Goal: Complete application form

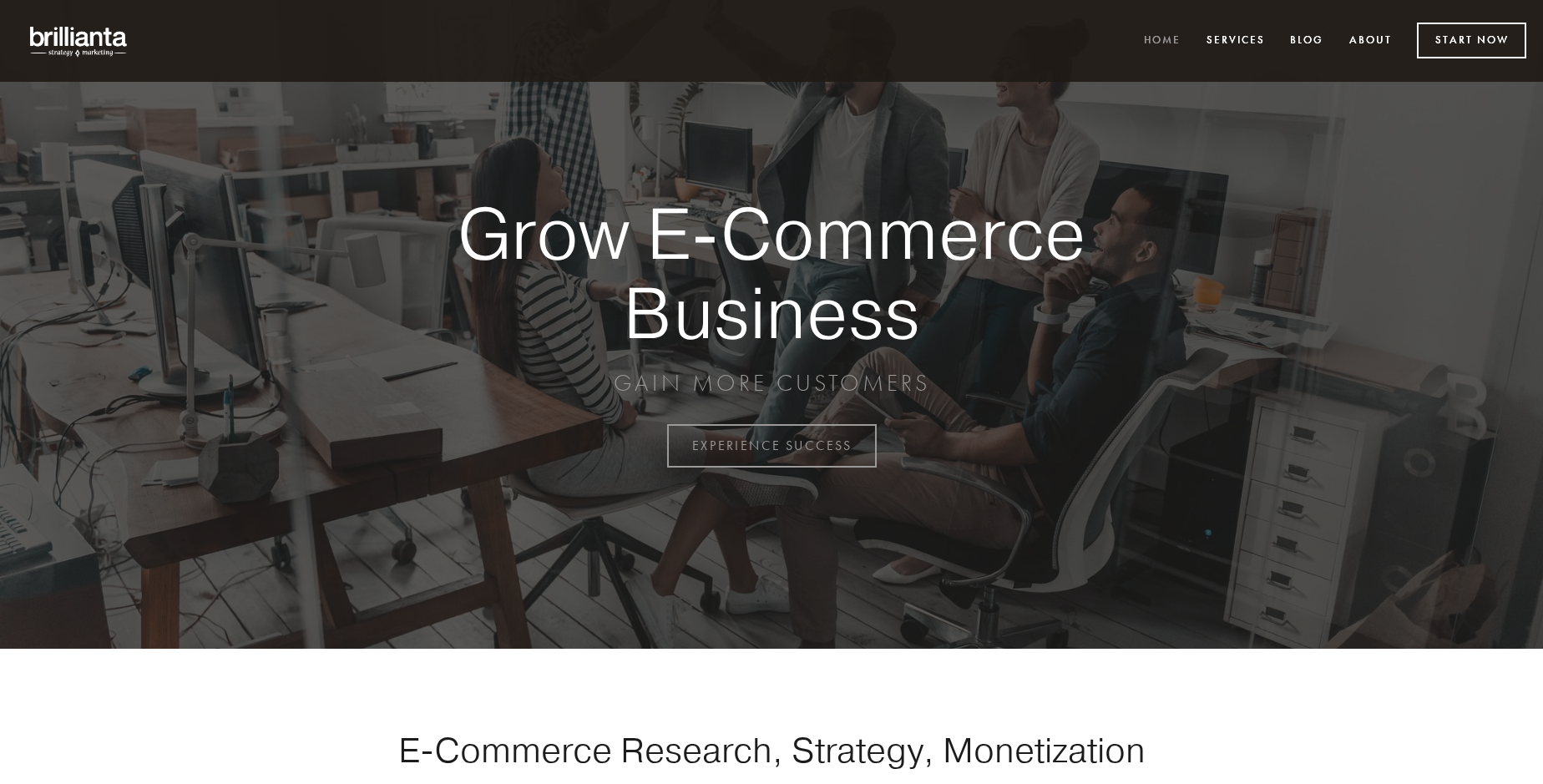
scroll to position [4374, 0]
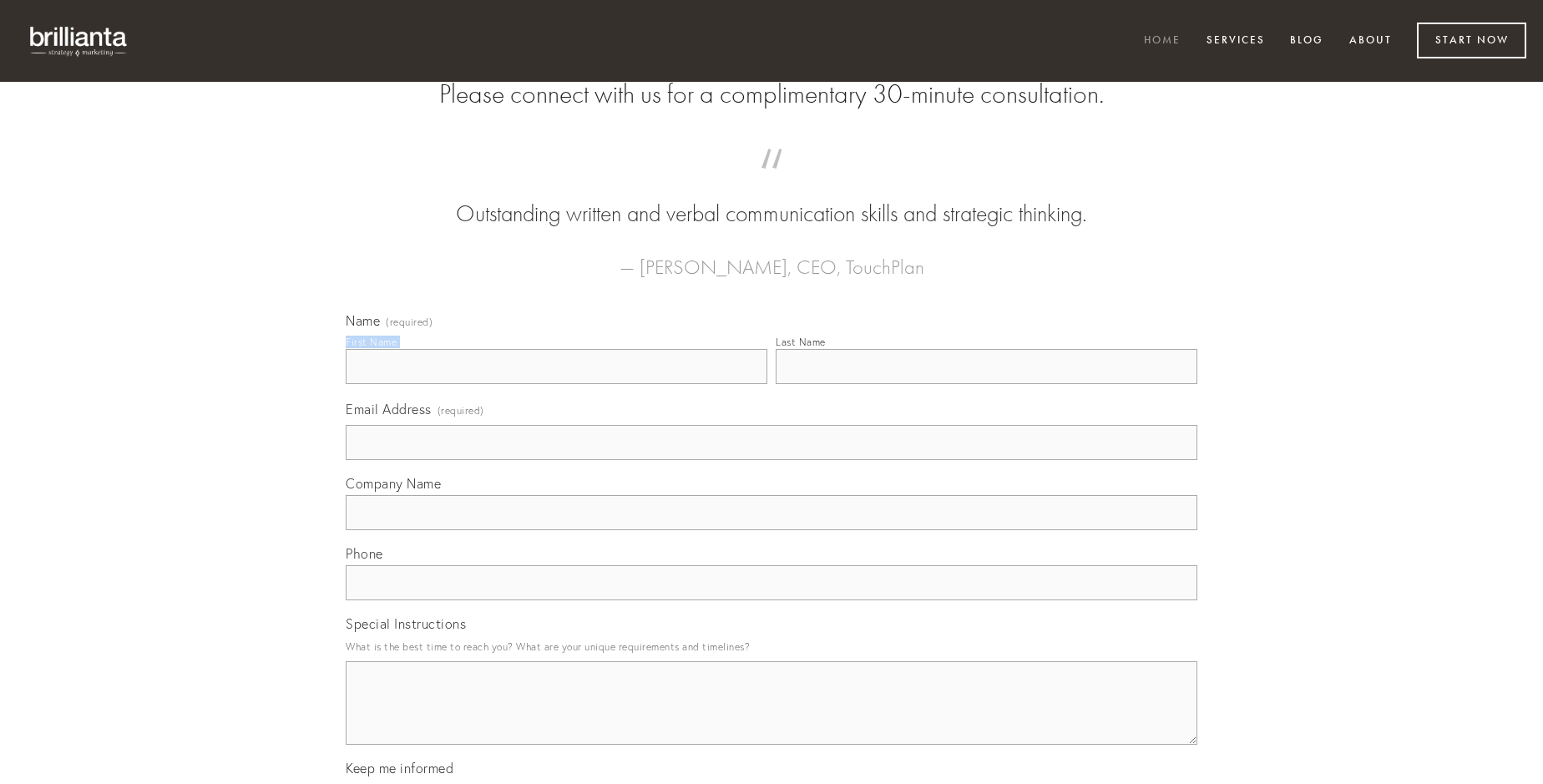
type input "[PERSON_NAME]"
click at [986, 384] on input "Last Name" at bounding box center [987, 367] width 422 height 35
type input "[PERSON_NAME]"
click at [772, 460] on input "Email Address (required)" at bounding box center [771, 443] width 852 height 35
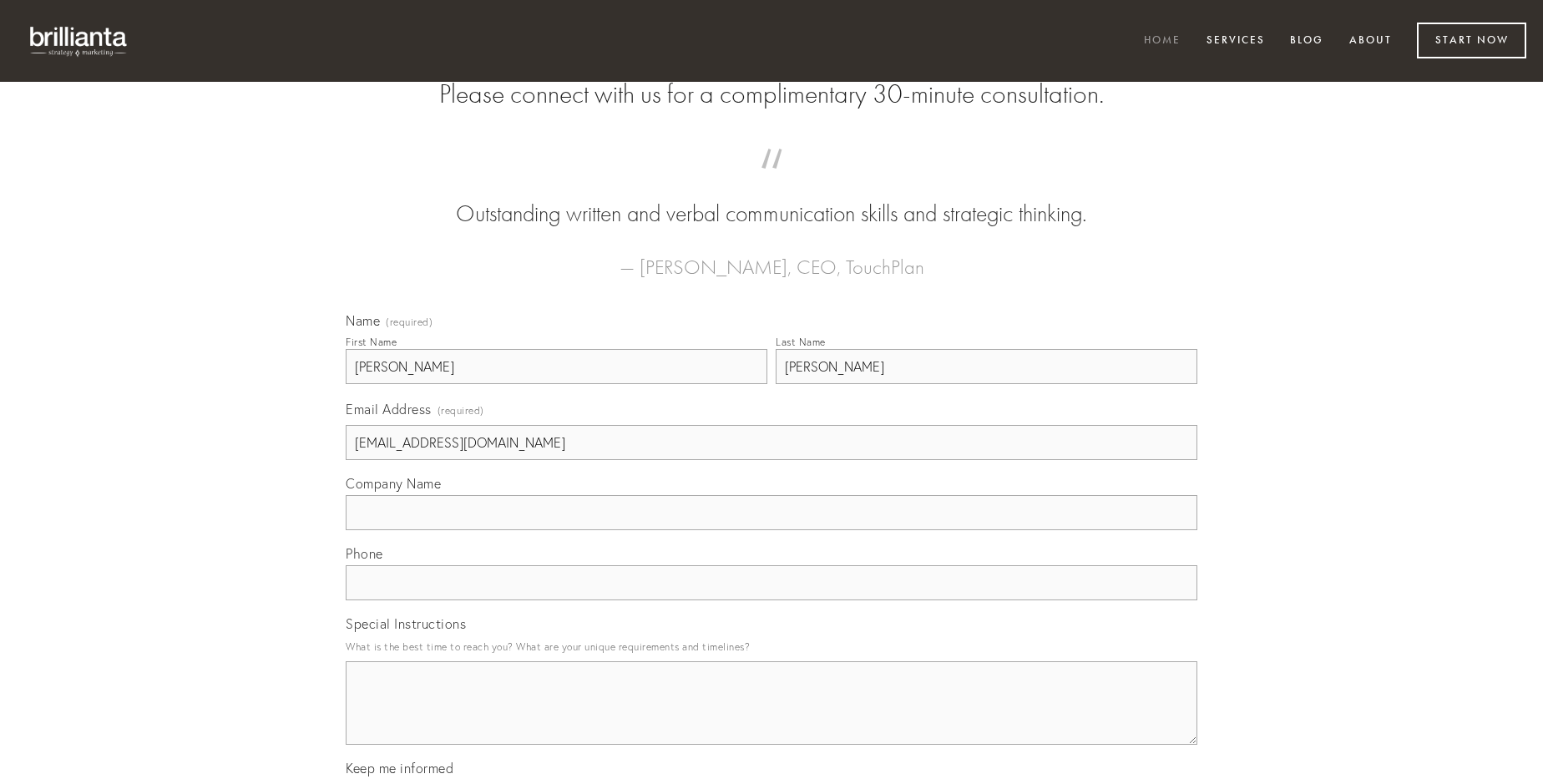
type input "[EMAIL_ADDRESS][DOMAIN_NAME]"
click at [772, 530] on input "Company Name" at bounding box center [771, 512] width 852 height 35
type input "calamitas"
click at [772, 600] on input "text" at bounding box center [771, 582] width 852 height 35
click at [772, 718] on textarea "Special Instructions" at bounding box center [771, 702] width 852 height 84
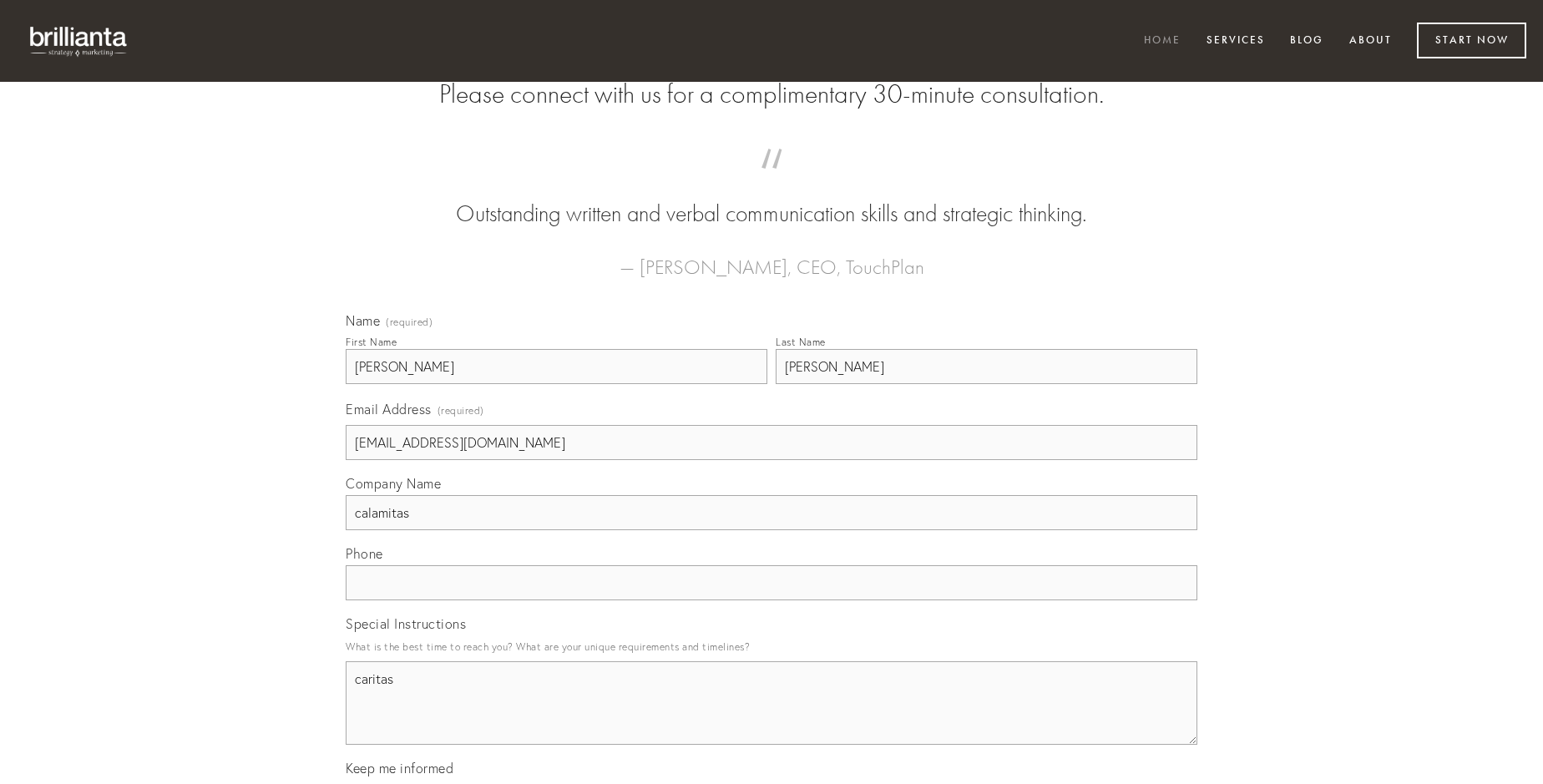
type textarea "caritas"
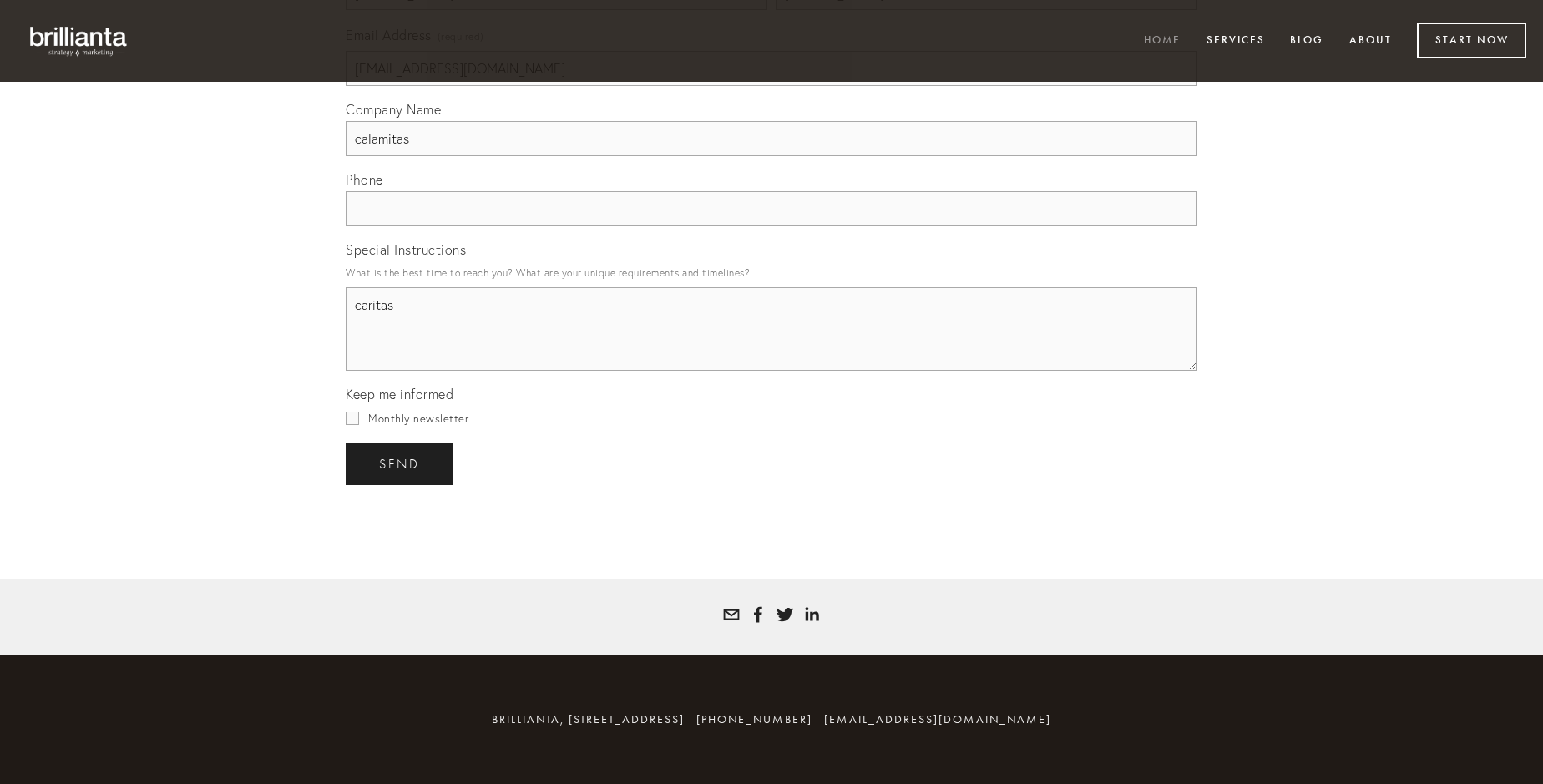
click at [400, 463] on span "send" at bounding box center [399, 464] width 41 height 15
